Goal: Transaction & Acquisition: Purchase product/service

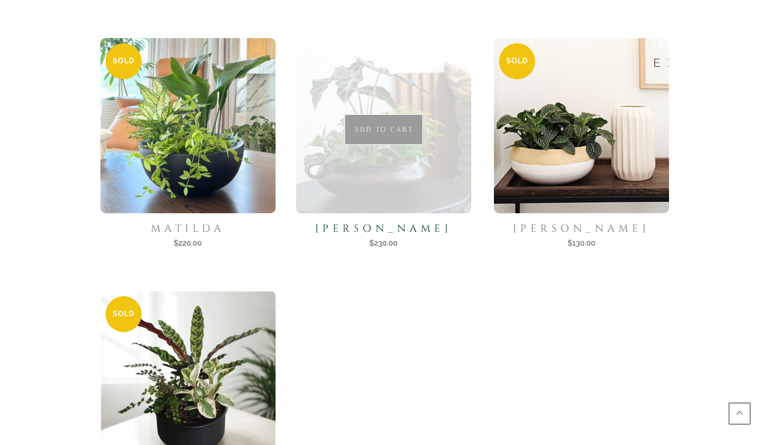
scroll to position [595, 0]
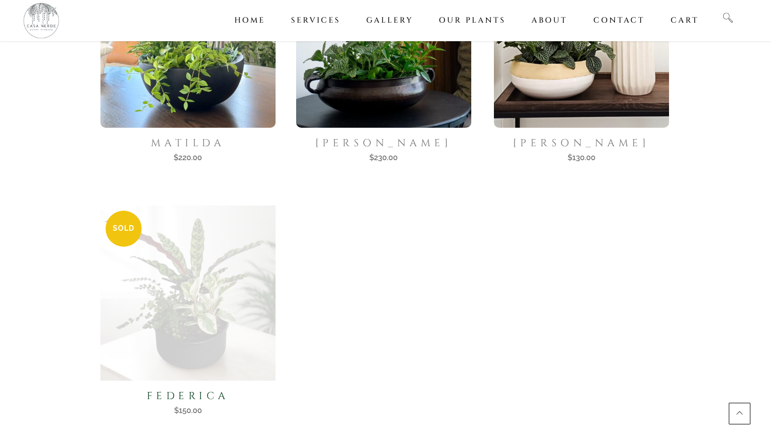
click at [251, 210] on img at bounding box center [188, 293] width 180 height 180
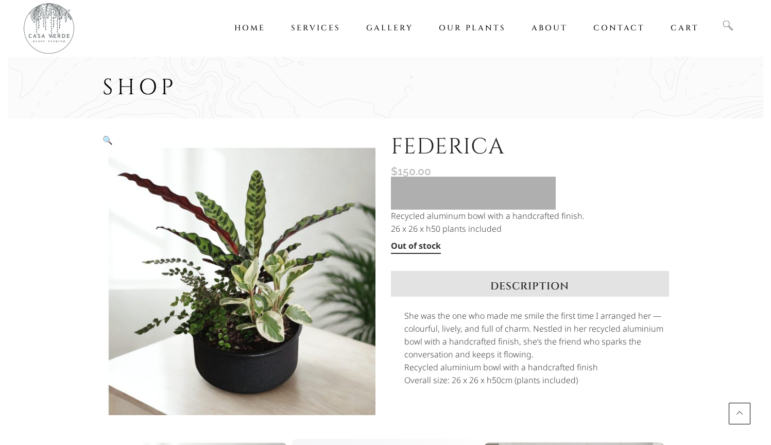
scroll to position [351, 0]
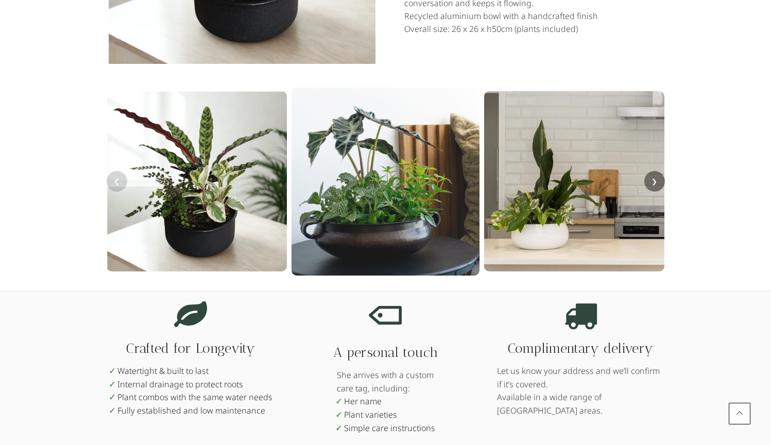
click at [385, 175] on img at bounding box center [386, 182] width 188 height 188
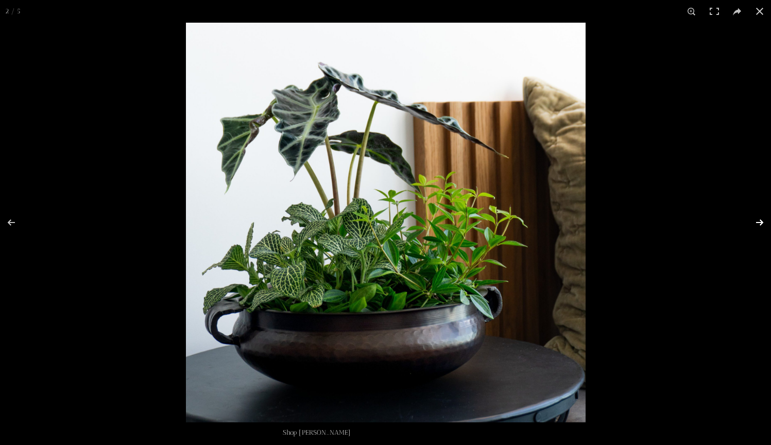
click at [759, 221] on button "Next (arrow right)" at bounding box center [753, 223] width 36 height 52
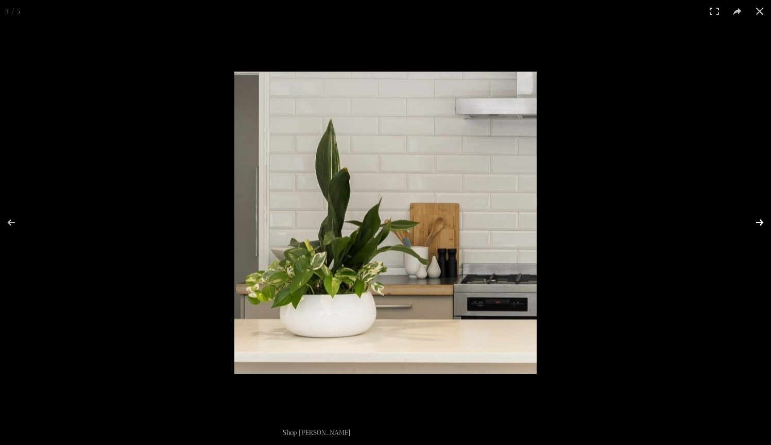
click at [759, 221] on button "Next (arrow right)" at bounding box center [753, 223] width 36 height 52
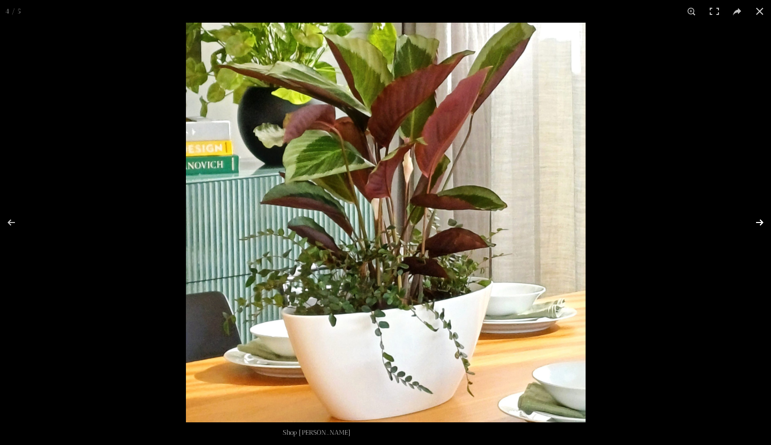
click at [759, 221] on button "Next (arrow right)" at bounding box center [753, 223] width 36 height 52
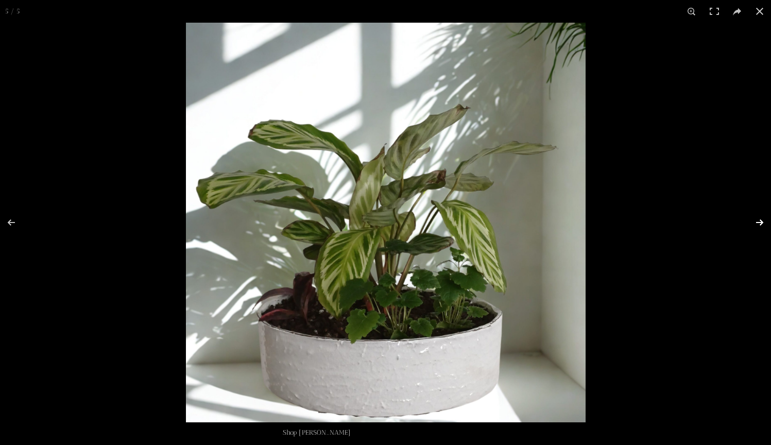
click at [759, 221] on button "Next (arrow right)" at bounding box center [753, 223] width 36 height 52
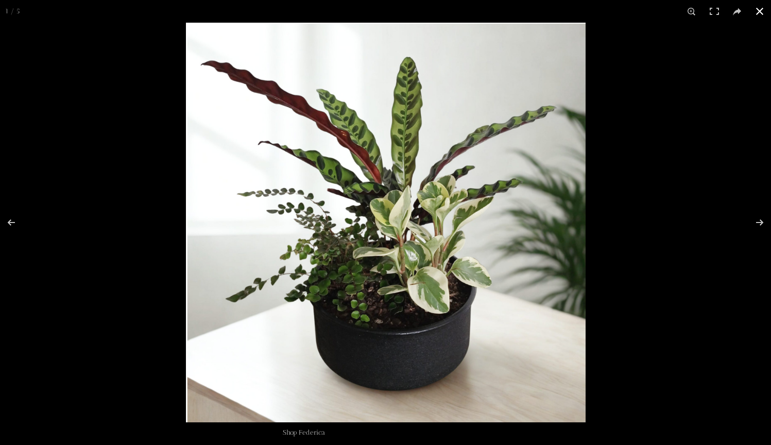
click at [761, 8] on button "Close (Esc)" at bounding box center [760, 11] width 23 height 23
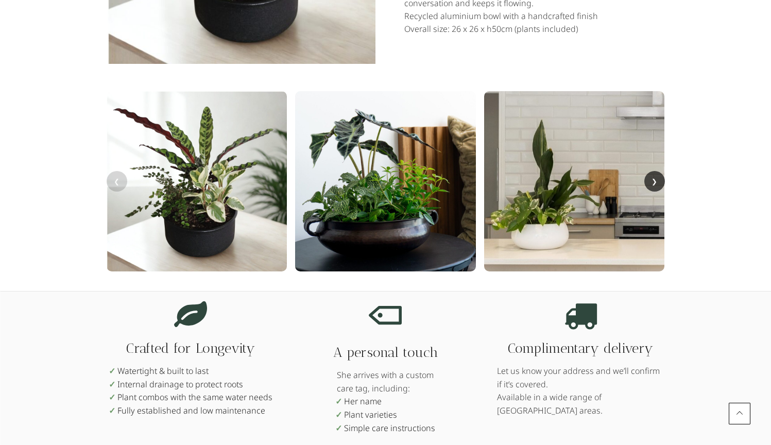
click at [662, 176] on button "❯" at bounding box center [655, 181] width 21 height 21
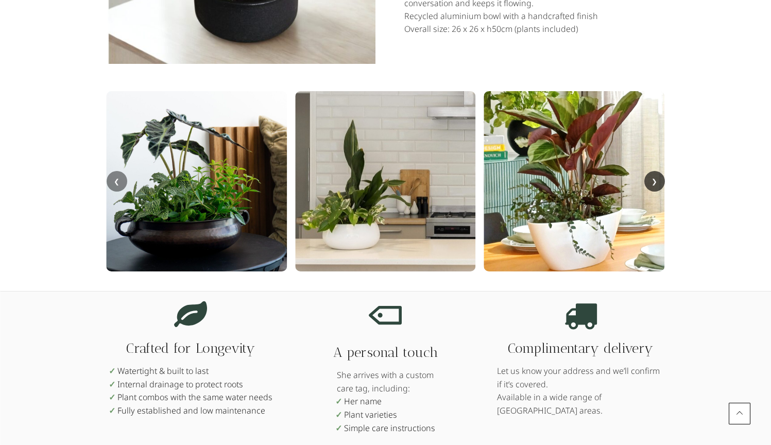
click at [660, 178] on button "❯" at bounding box center [655, 181] width 21 height 21
